Goal: Find specific page/section: Find specific page/section

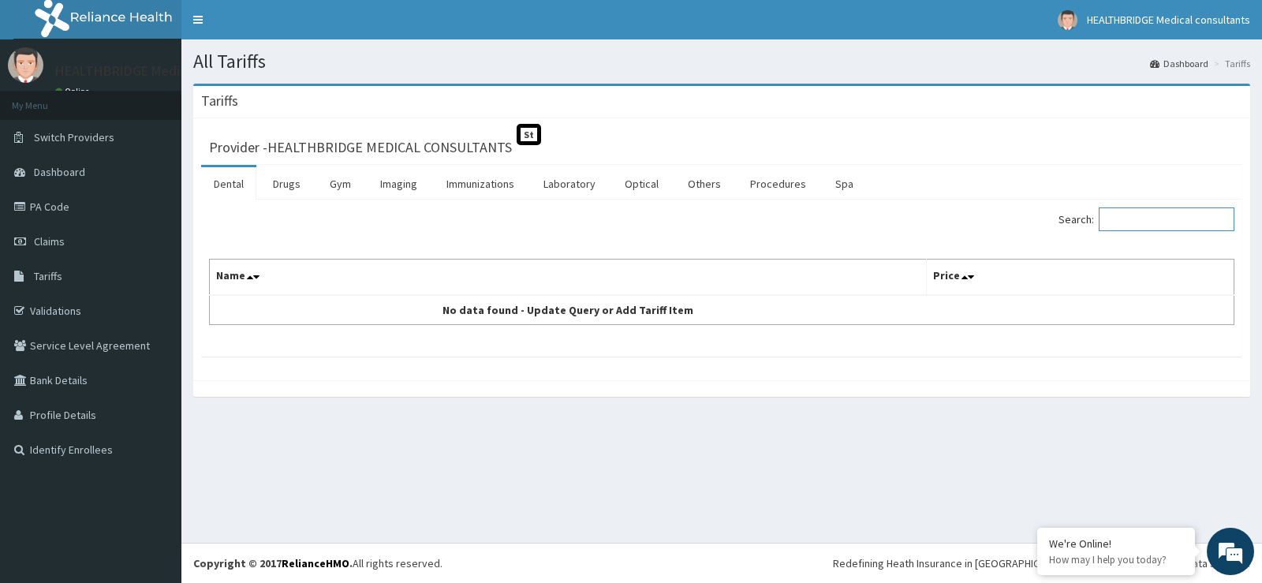
click at [1131, 215] on input "Search:" at bounding box center [1167, 219] width 136 height 24
click at [1189, 225] on input "Search:" at bounding box center [1167, 219] width 136 height 24
click at [132, 269] on link "Tariffs" at bounding box center [90, 276] width 181 height 35
click at [1131, 226] on input "Search:" at bounding box center [1167, 219] width 136 height 24
click at [1178, 213] on input "Search:" at bounding box center [1167, 219] width 136 height 24
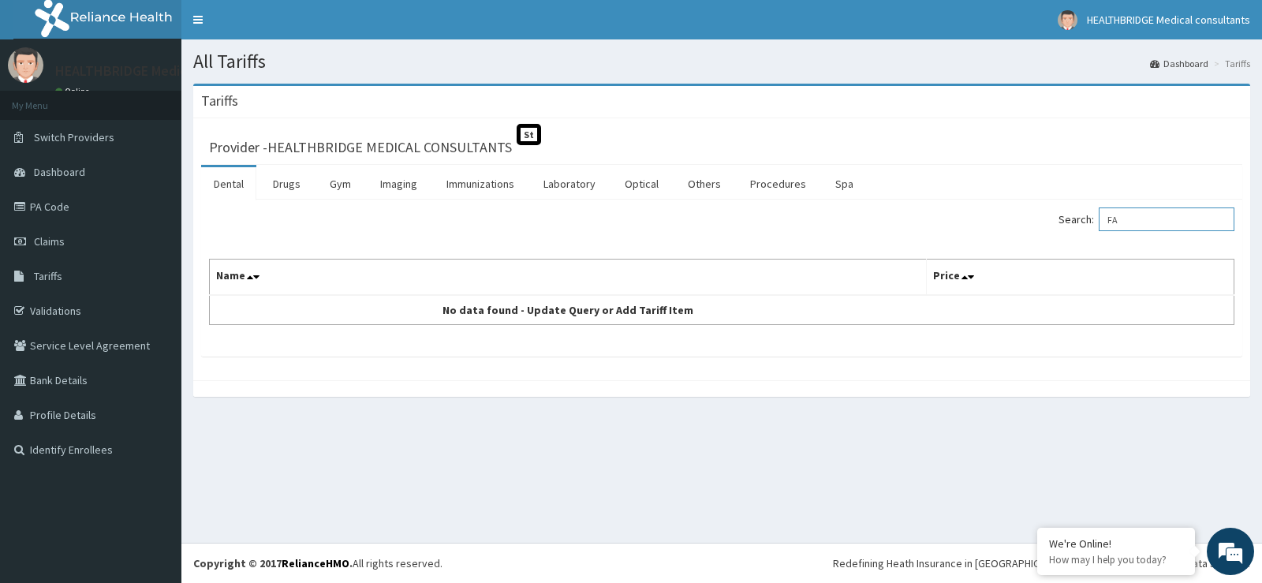
type input "F"
click at [1144, 218] on input "Search:" at bounding box center [1167, 219] width 136 height 24
type input "F"
type input "BLOOD"
click at [581, 193] on link "Laboratory" at bounding box center [569, 183] width 77 height 33
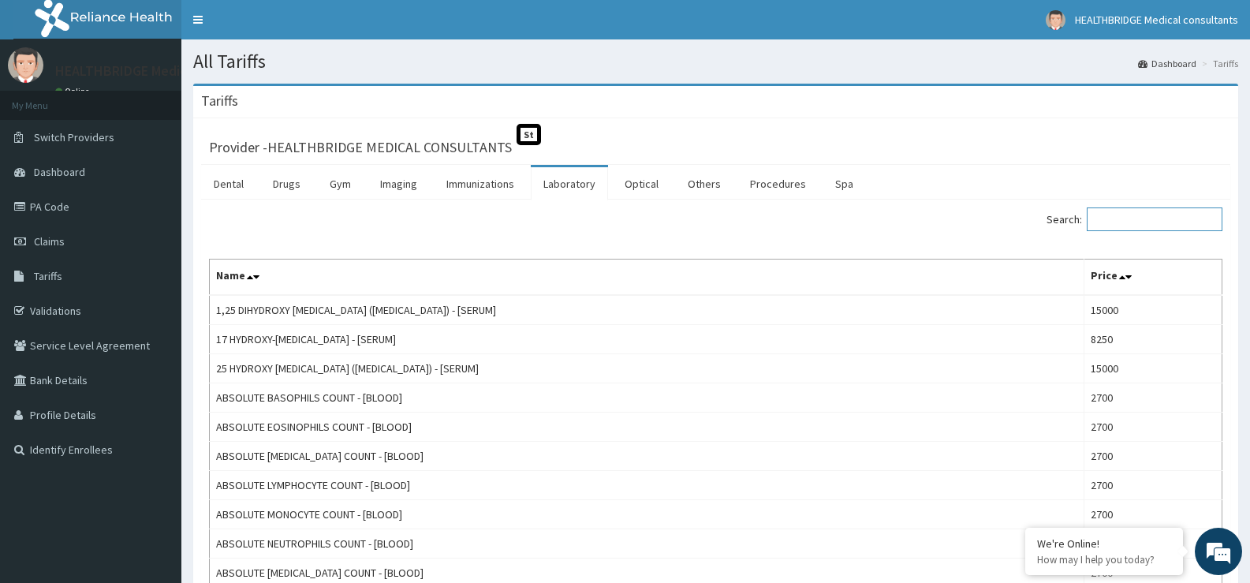
click at [1139, 218] on input "Search:" at bounding box center [1155, 219] width 136 height 24
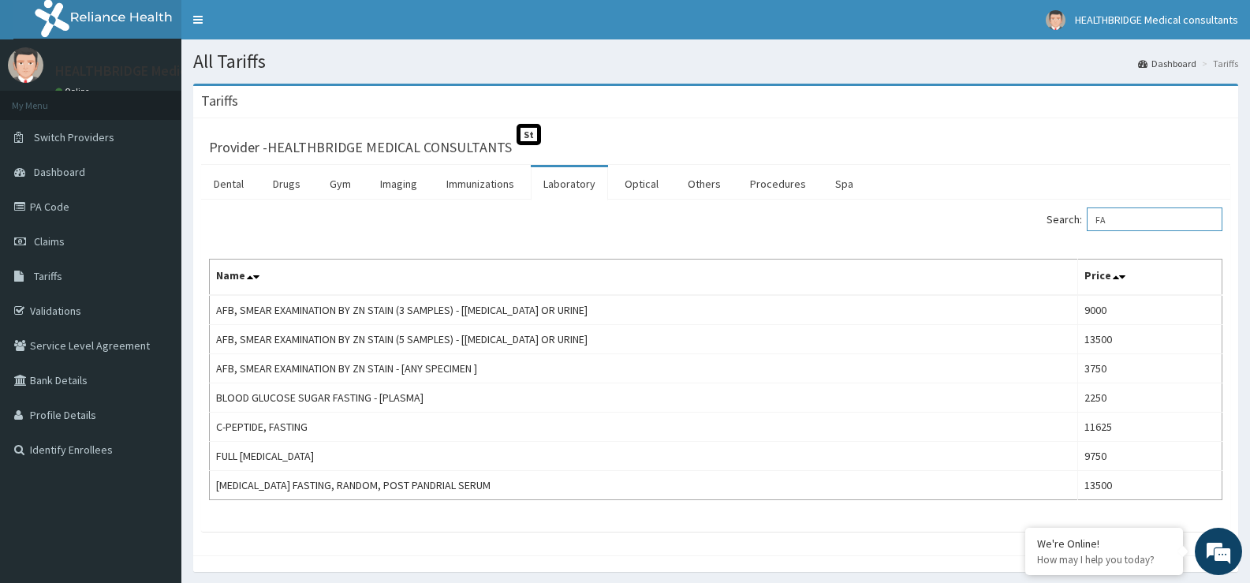
type input "F"
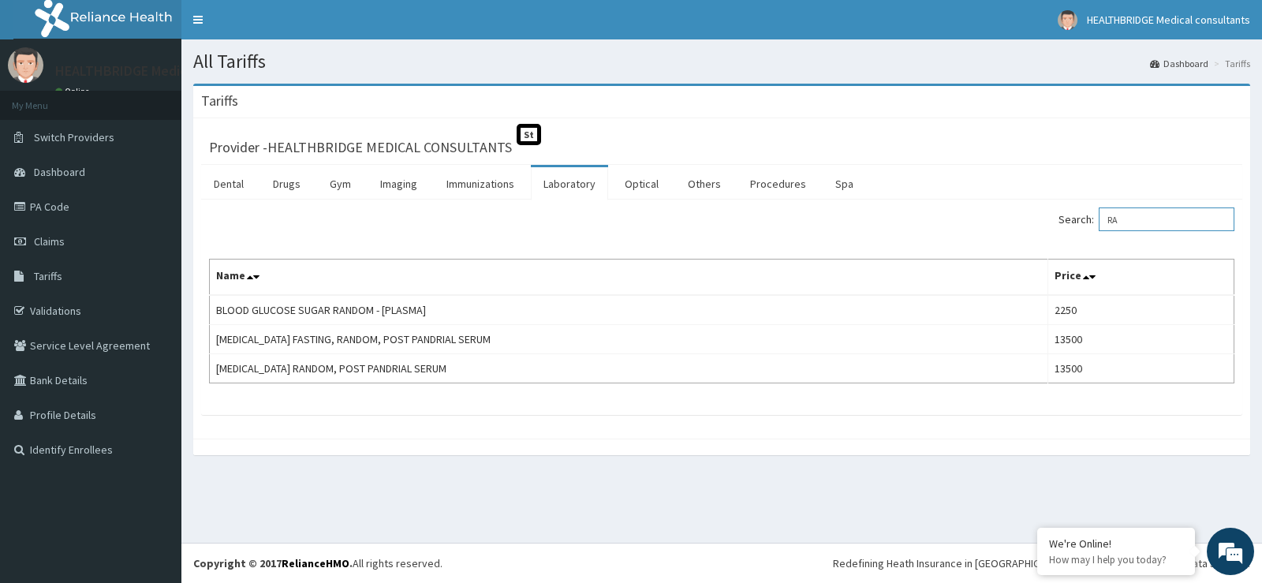
type input "R"
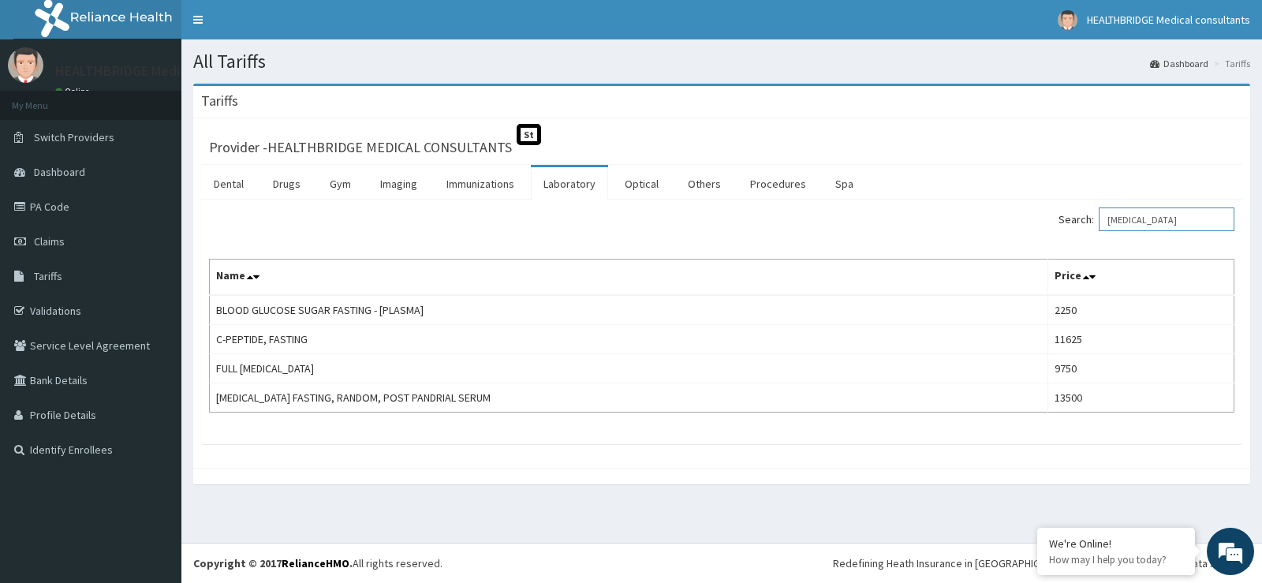
type input "FASTIN"
